Goal: Navigation & Orientation: Go to known website

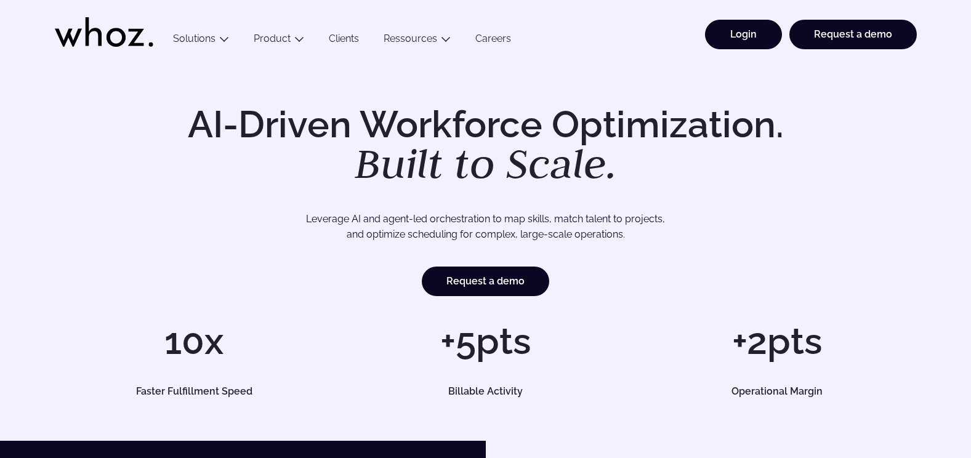
click at [757, 35] on link "Login" at bounding box center [743, 35] width 77 height 30
